Goal: Task Accomplishment & Management: Manage account settings

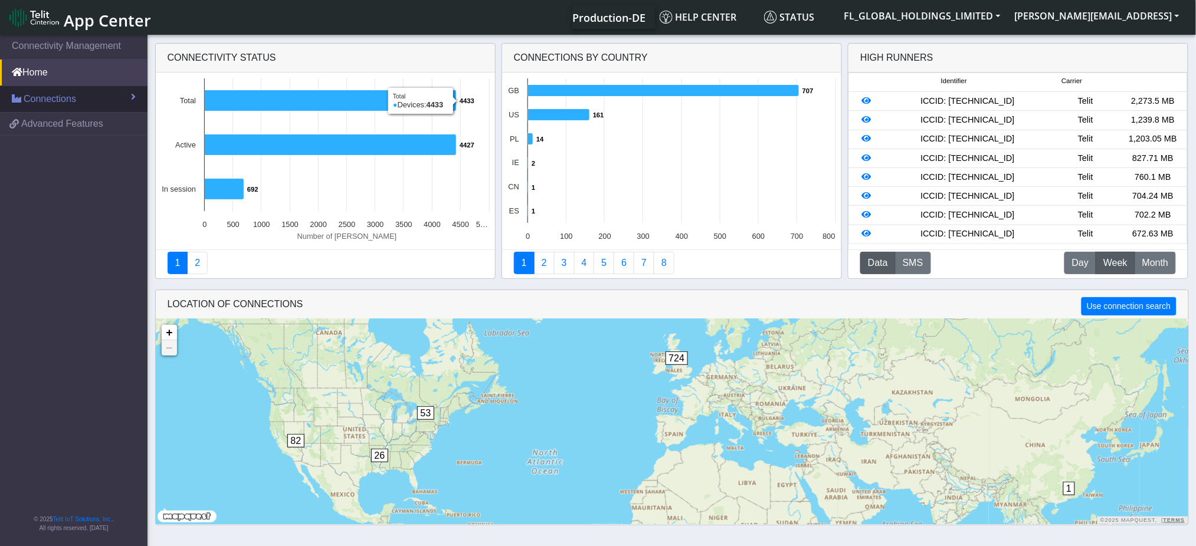
click at [39, 98] on span "Connections" at bounding box center [50, 99] width 53 height 14
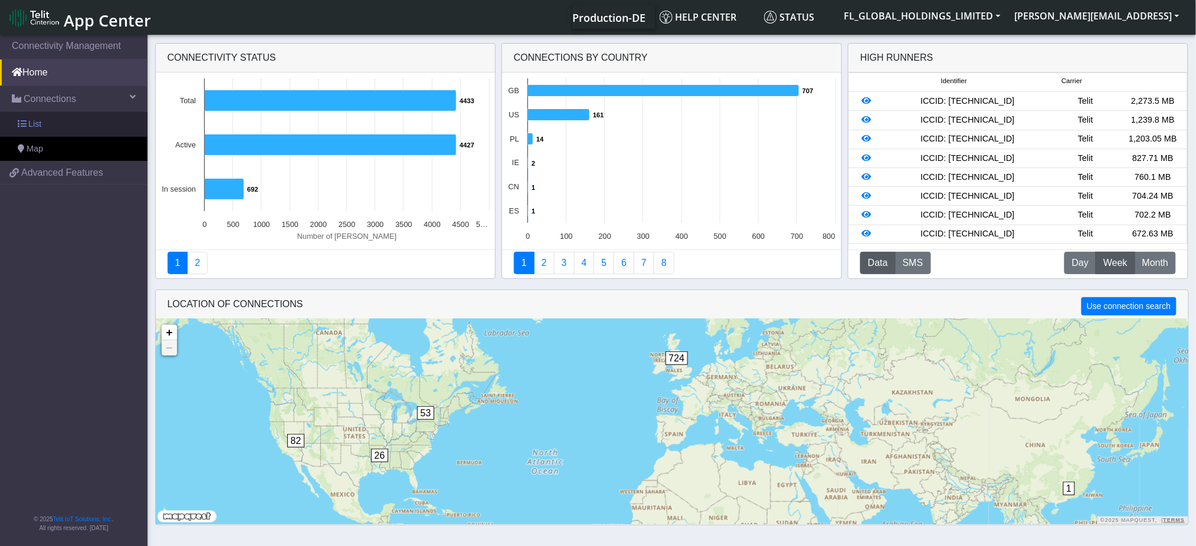
click at [42, 124] on link "List" at bounding box center [74, 124] width 148 height 25
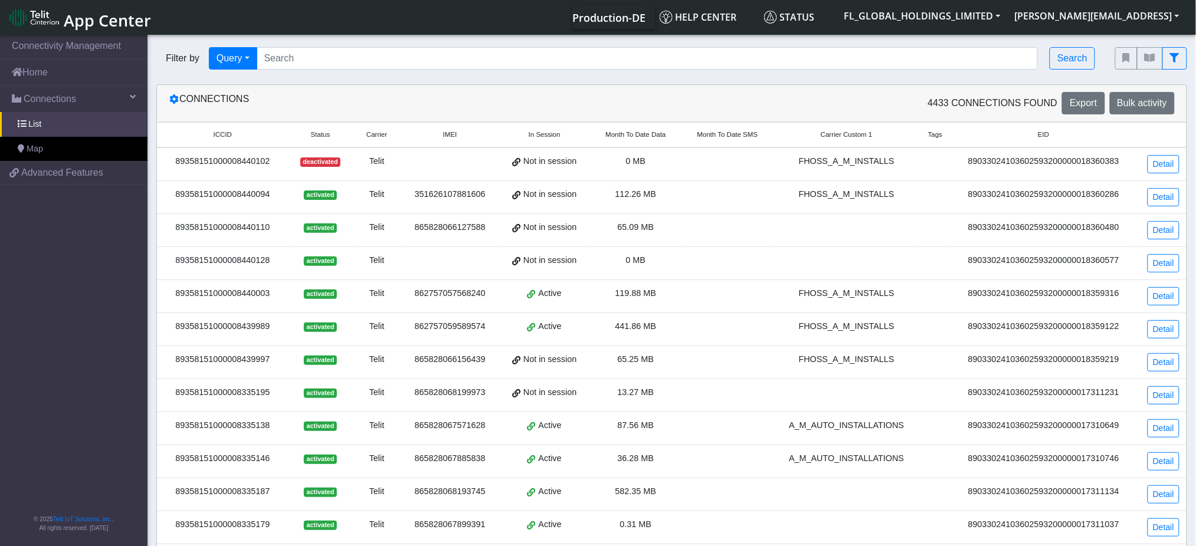
click at [647, 135] on span "Month To Date Data" at bounding box center [635, 135] width 60 height 10
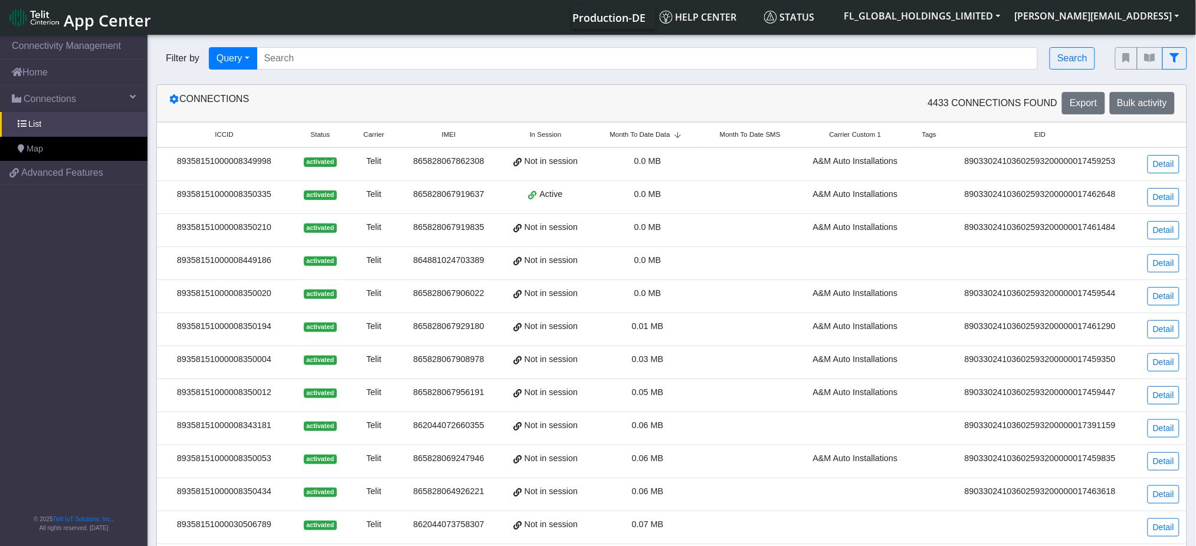
click at [647, 135] on span "Month To Date Data" at bounding box center [640, 135] width 60 height 10
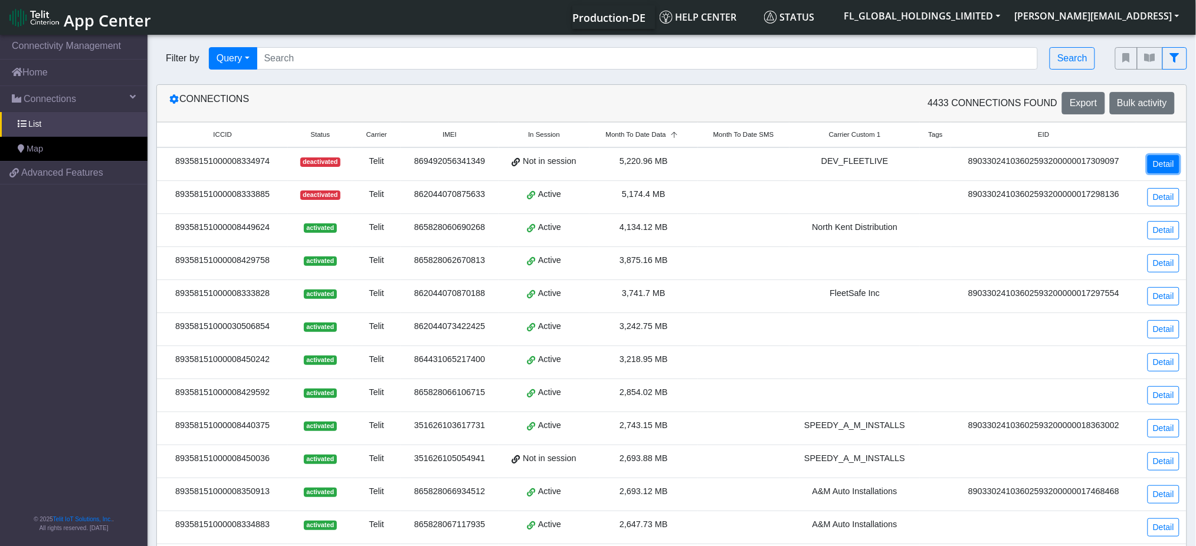
click at [1162, 160] on link "Detail" at bounding box center [1164, 164] width 32 height 18
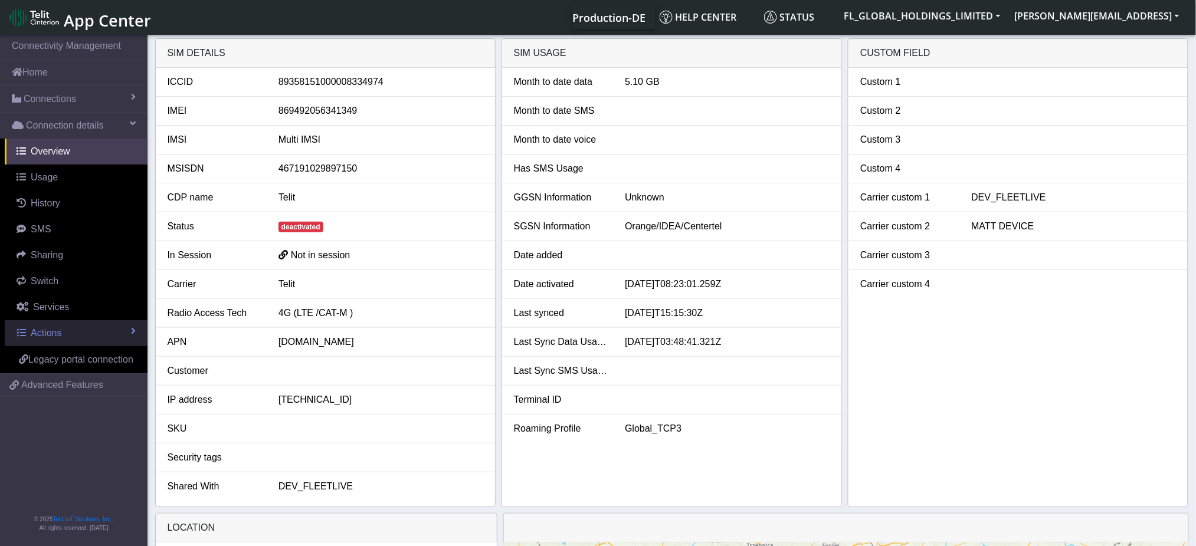
click at [50, 329] on span "Actions" at bounding box center [46, 333] width 31 height 10
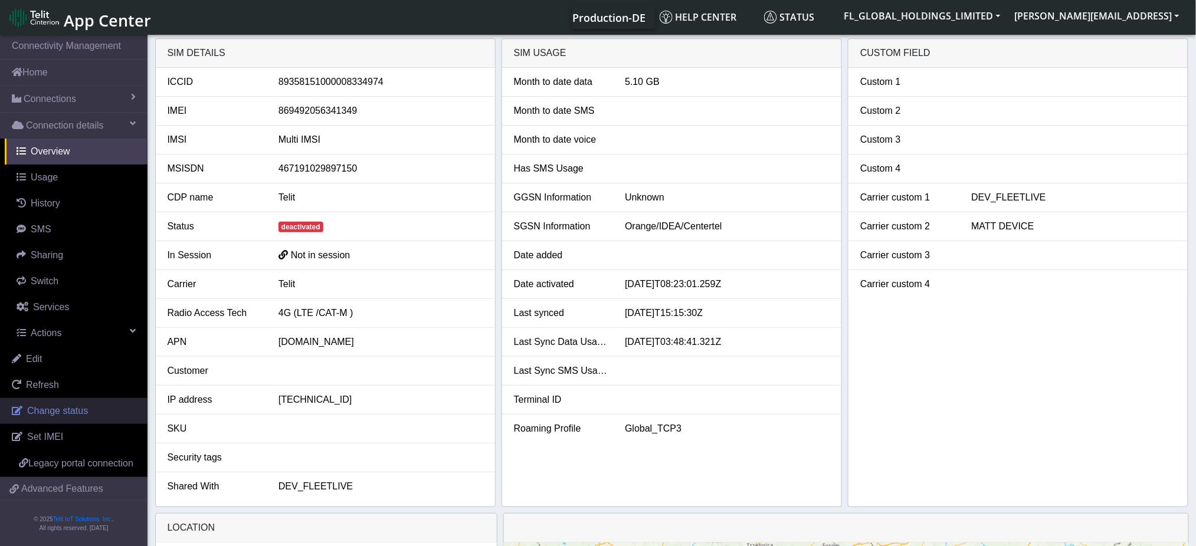
click at [44, 411] on span "Change status" at bounding box center [57, 411] width 61 height 10
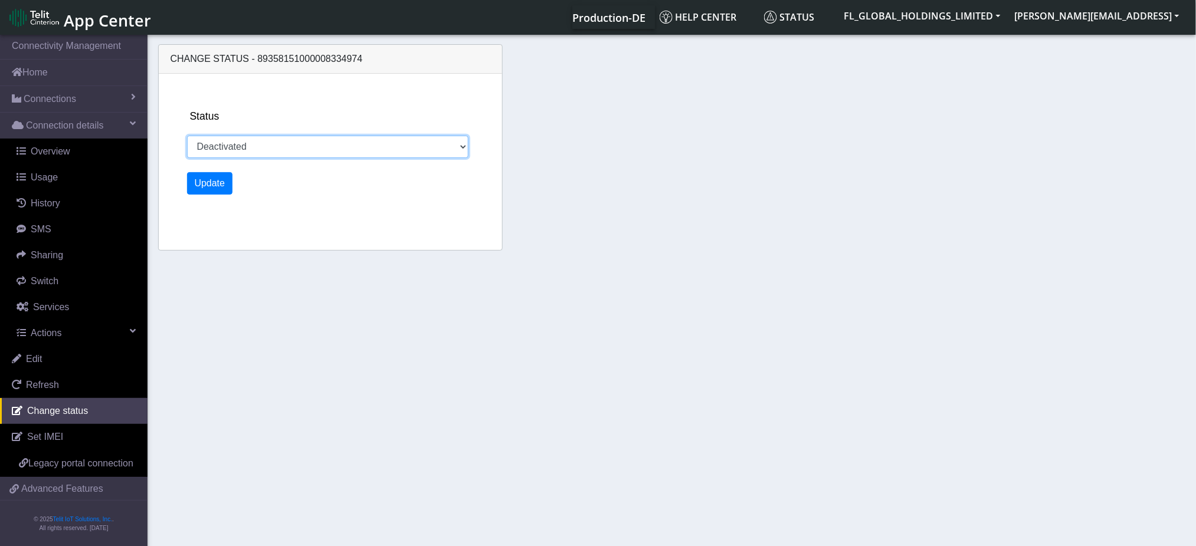
click at [285, 146] on select "Activated Deactivated" at bounding box center [328, 147] width 282 height 22
select select "activated"
click at [187, 136] on select "Activated Deactivated" at bounding box center [328, 147] width 282 height 22
click at [204, 193] on button "Update" at bounding box center [210, 183] width 46 height 22
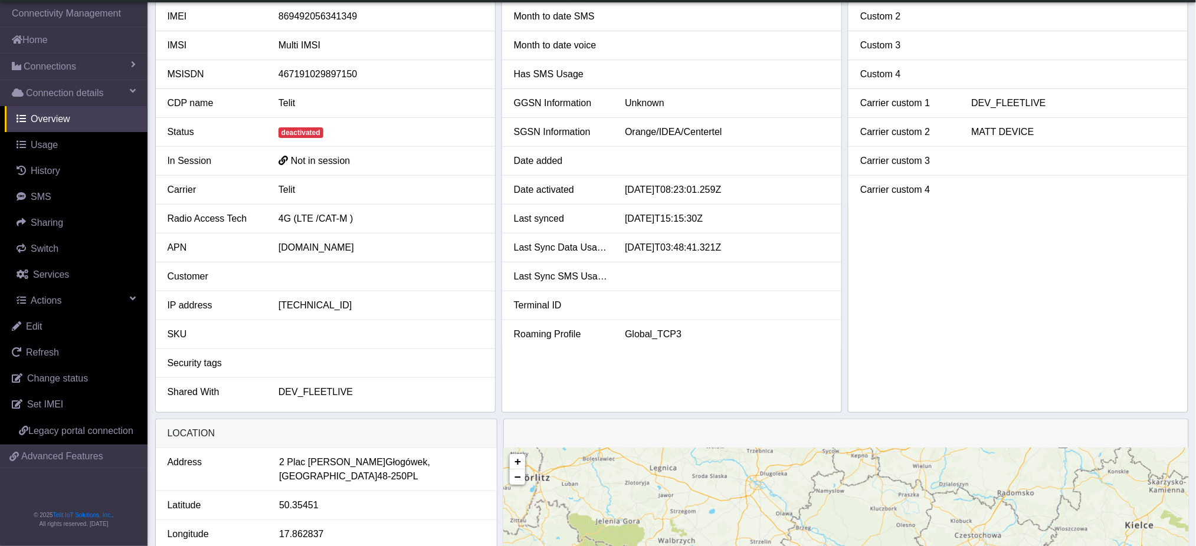
scroll to position [63, 0]
